Goal: Task Accomplishment & Management: Use online tool/utility

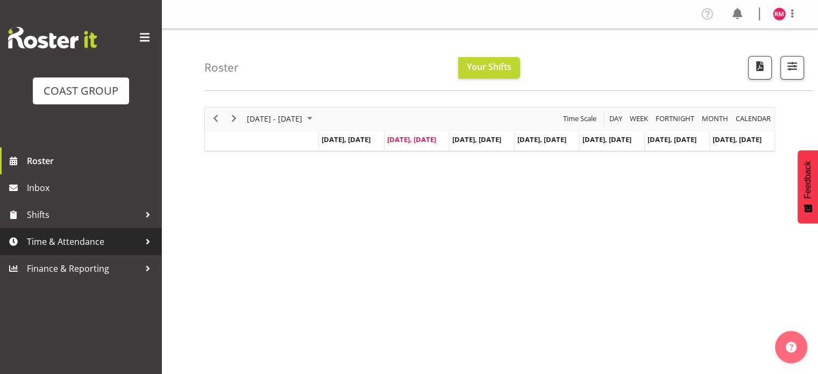
click at [75, 247] on span "Time & Attendance" at bounding box center [83, 241] width 113 height 16
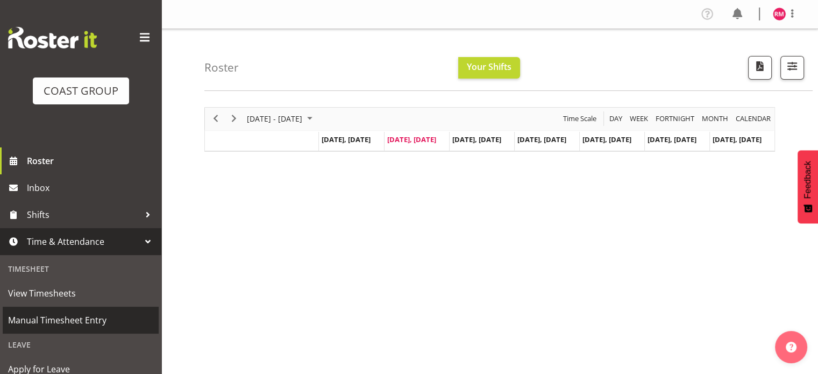
click at [69, 313] on span "Manual Timesheet Entry" at bounding box center [80, 320] width 145 height 16
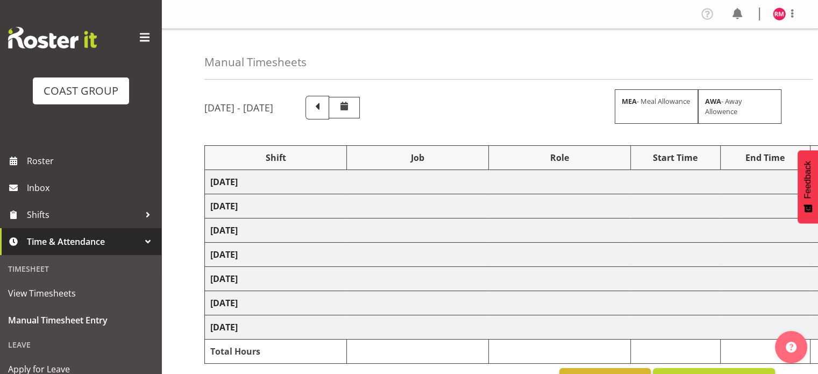
select select "62215"
select select "9476"
select select "62215"
select select "9476"
select select "62215"
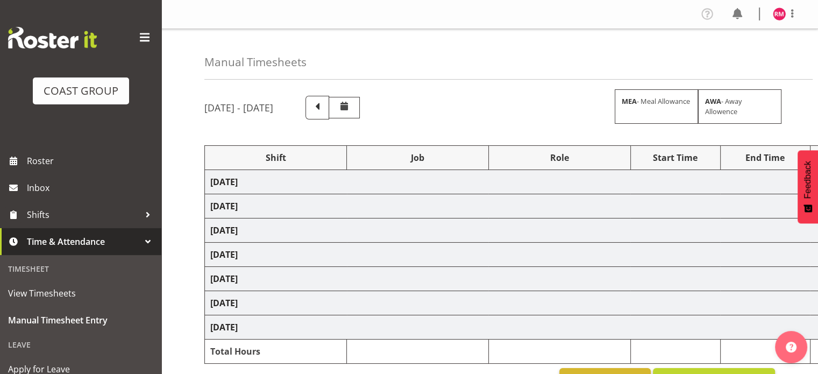
select select "9476"
select select "62215"
select select "9476"
select select "62215"
select select "9476"
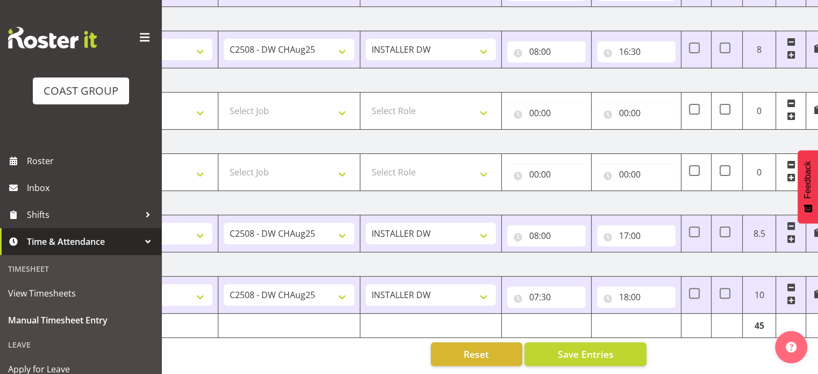
scroll to position [0, 139]
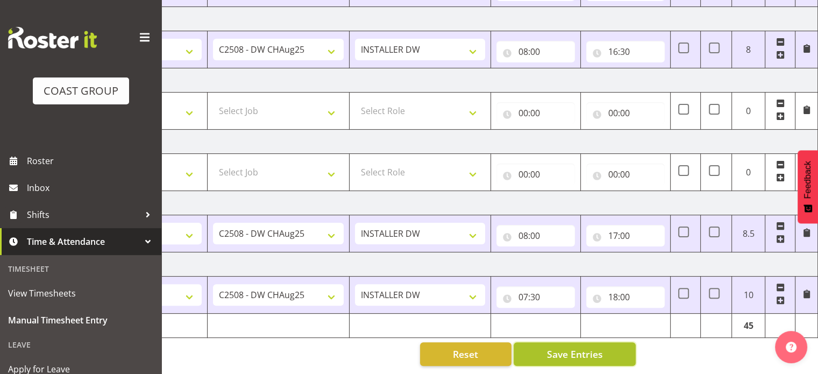
click at [561, 350] on span "Save Entries" at bounding box center [574, 354] width 56 height 14
click at [551, 348] on span "Save Entries" at bounding box center [574, 354] width 56 height 14
